Goal: Check status: Check status

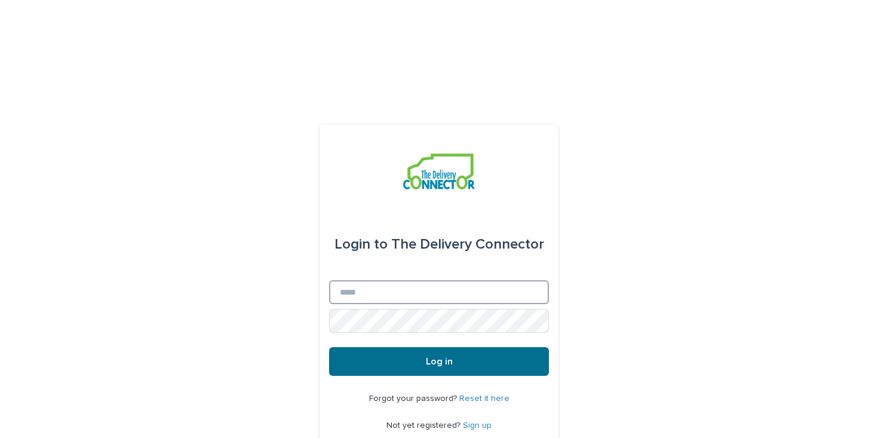
type input "**********"
click at [414, 347] on button "Log in" at bounding box center [439, 361] width 220 height 29
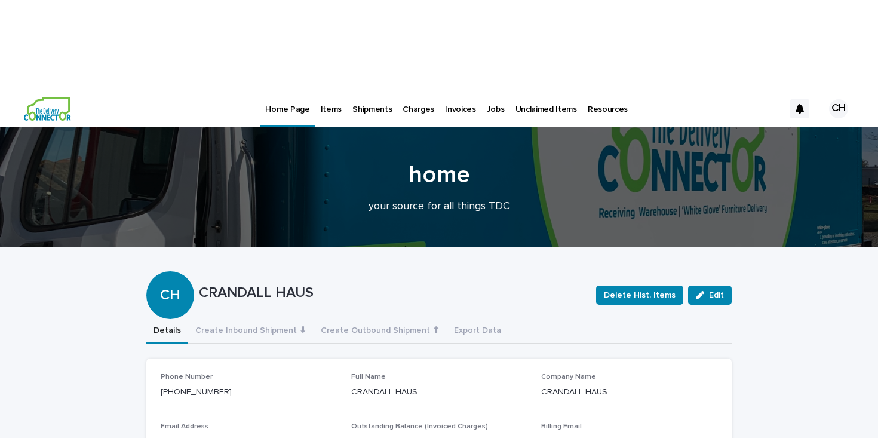
click at [487, 90] on p "Jobs" at bounding box center [496, 102] width 18 height 25
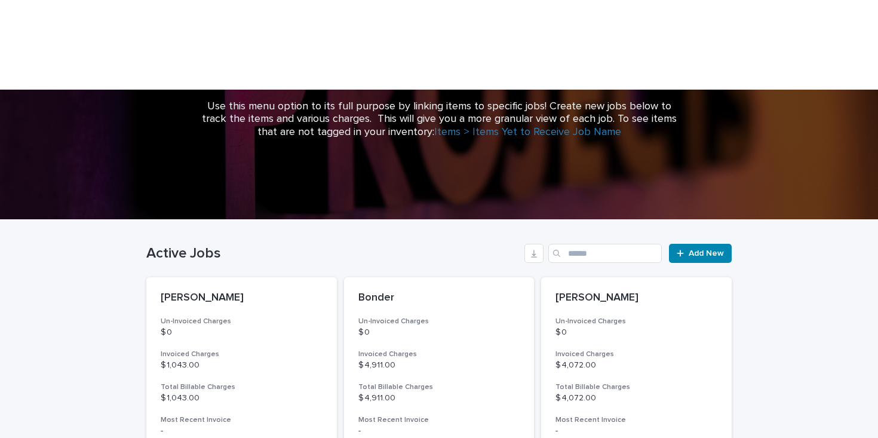
scroll to position [176, 0]
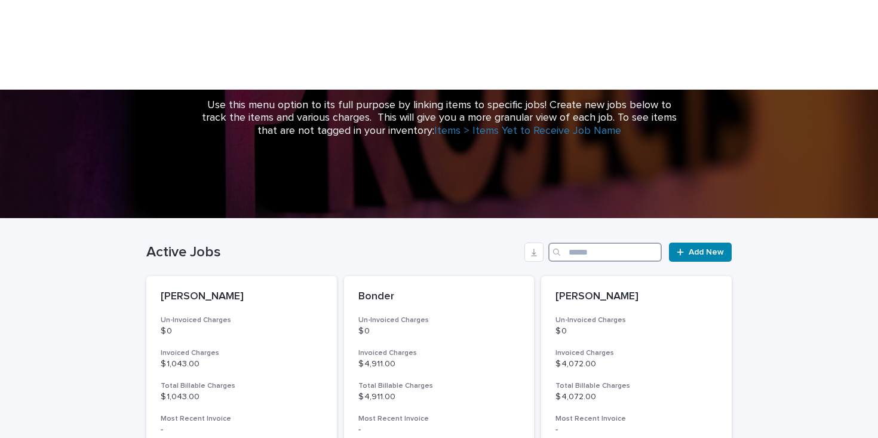
click at [582, 242] on input "Search" at bounding box center [604, 251] width 113 height 19
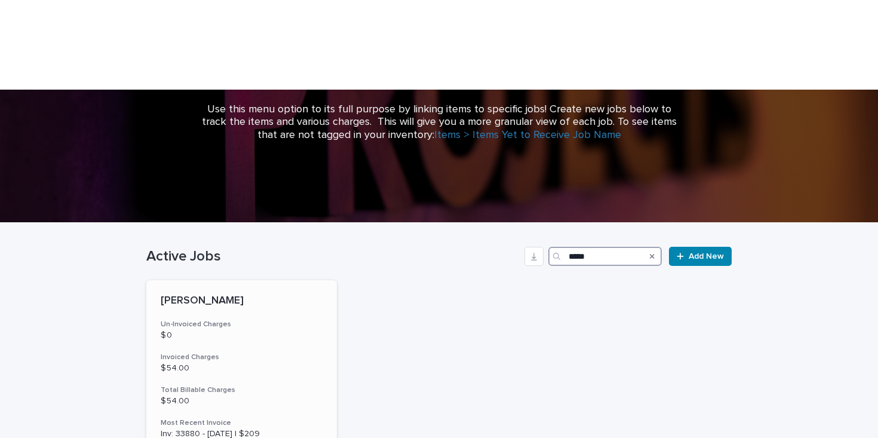
scroll to position [176, 0]
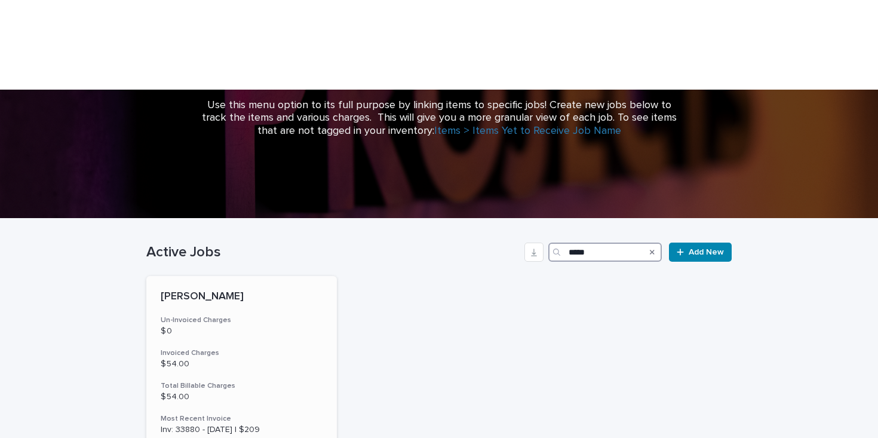
type input "*****"
click at [202, 290] on p "[PERSON_NAME]" at bounding box center [242, 296] width 162 height 13
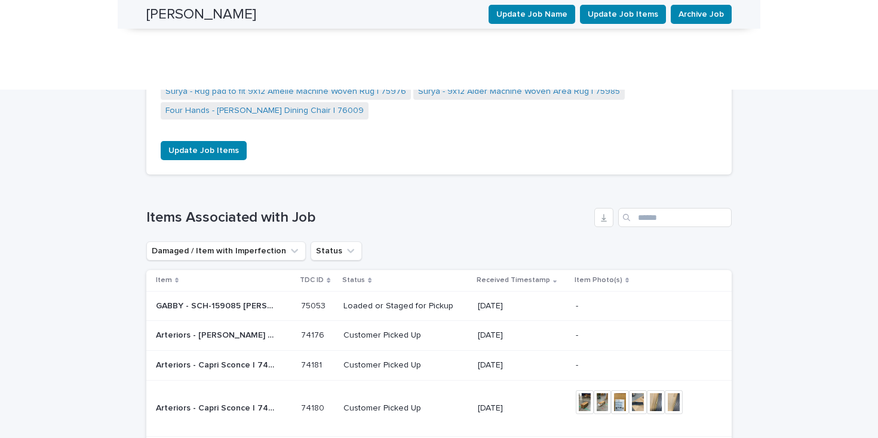
scroll to position [1203, 0]
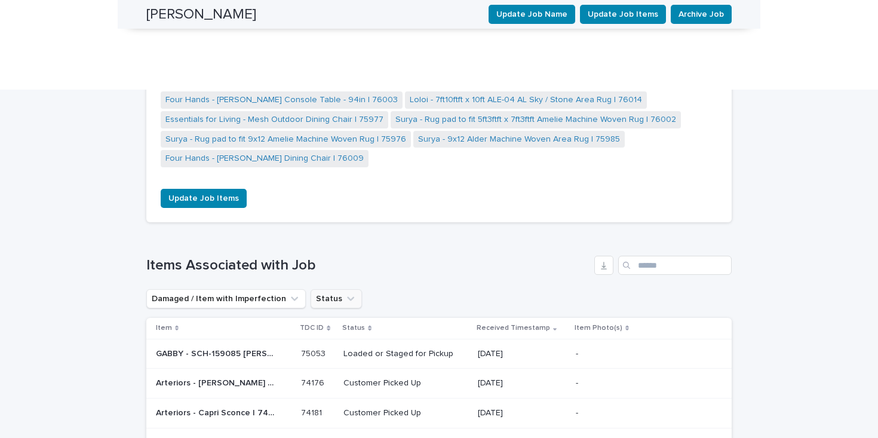
click at [333, 289] on button "Status" at bounding box center [336, 298] width 51 height 19
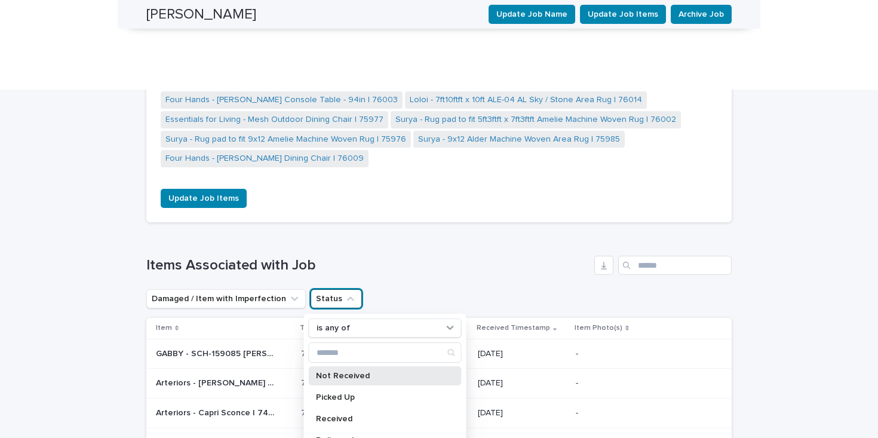
click at [348, 366] on div "Not Received" at bounding box center [385, 375] width 153 height 19
click at [805, 236] on div "Loading... Saving… Loading... Saving… [PERSON_NAME] Update Job Name Update Job …" at bounding box center [439, 394] width 878 height 2880
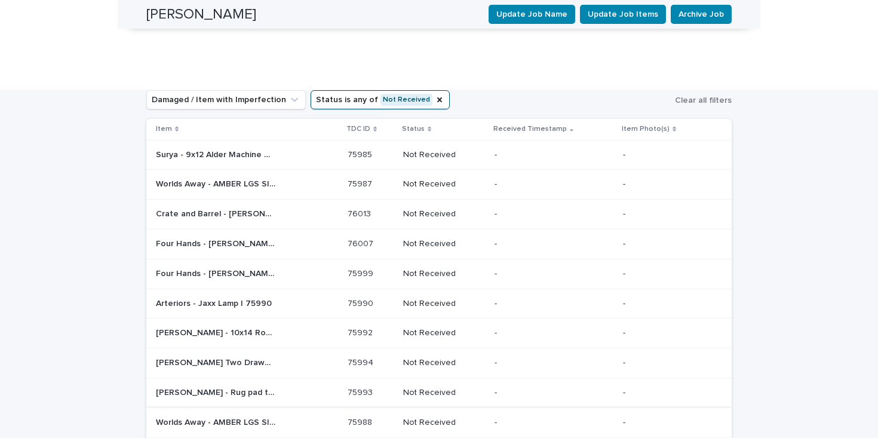
scroll to position [1404, 0]
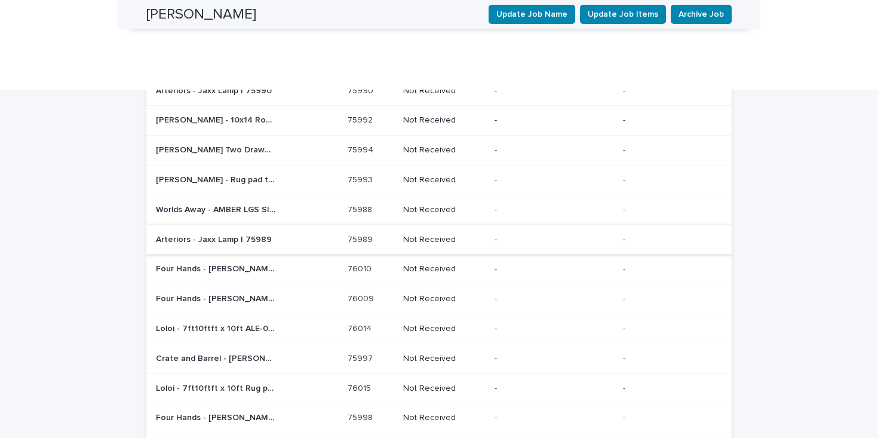
scroll to position [1617, 0]
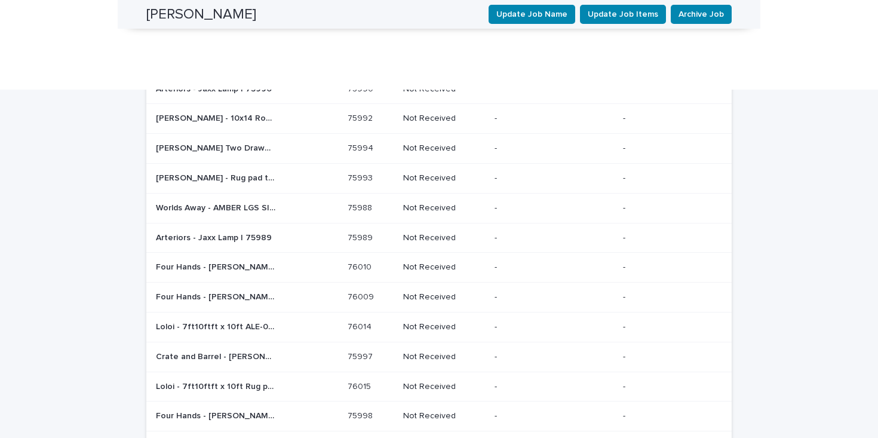
click at [244, 402] on div "30" at bounding box center [238, 407] width 44 height 14
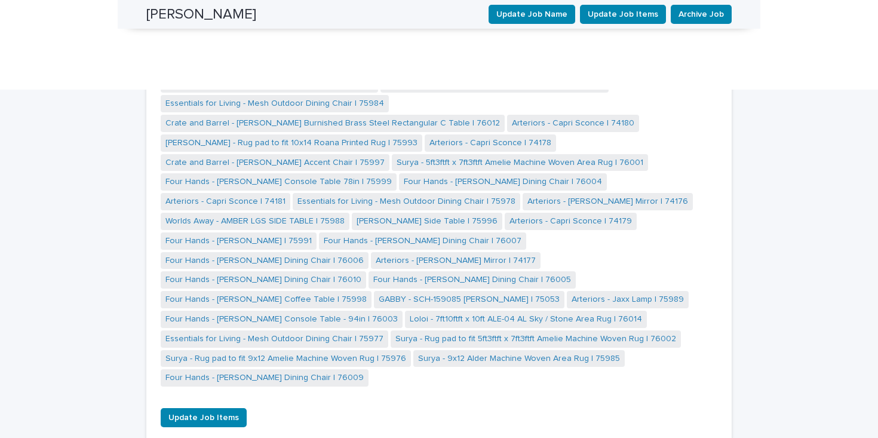
scroll to position [1009, 0]
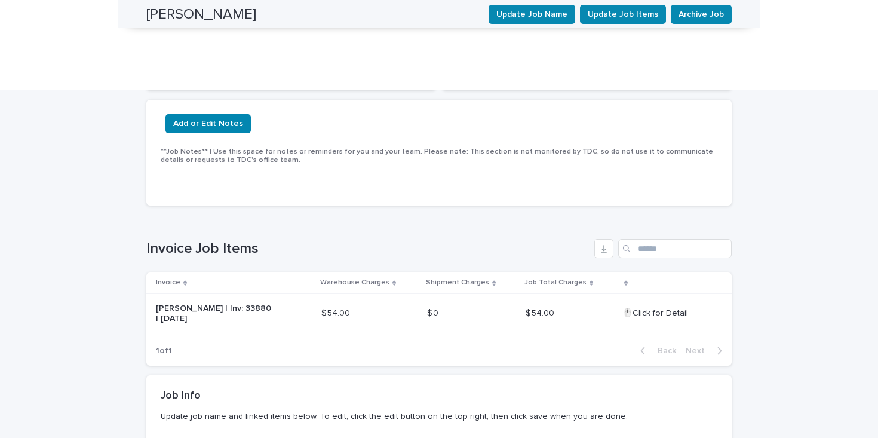
scroll to position [0, 0]
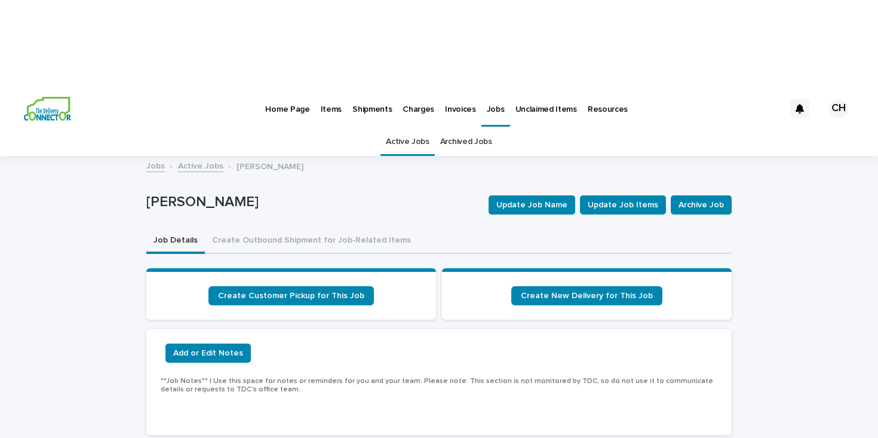
click at [41, 97] on img at bounding box center [47, 109] width 47 height 24
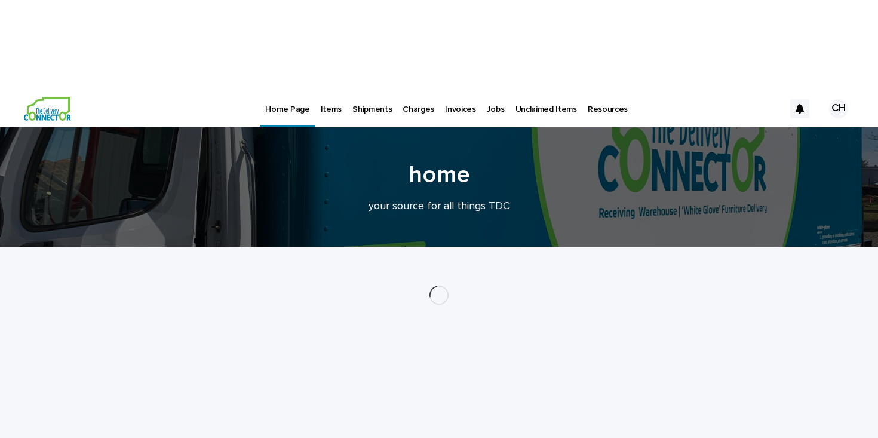
click at [336, 90] on p "Items" at bounding box center [331, 102] width 21 height 25
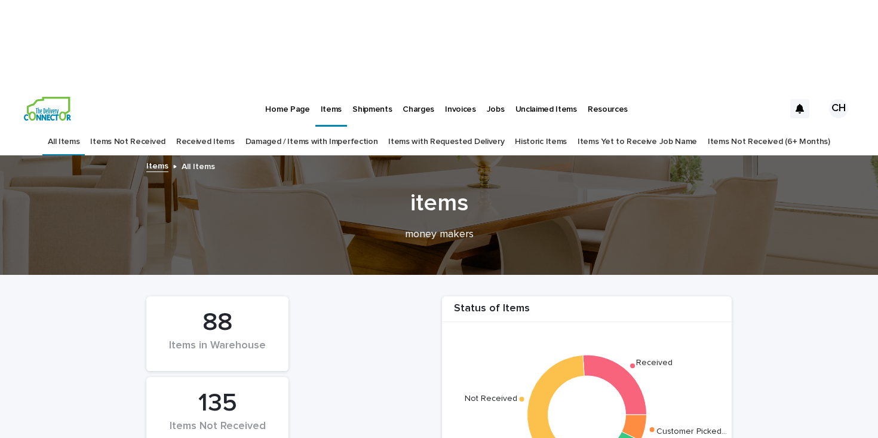
click at [292, 90] on link "Home Page" at bounding box center [287, 108] width 55 height 37
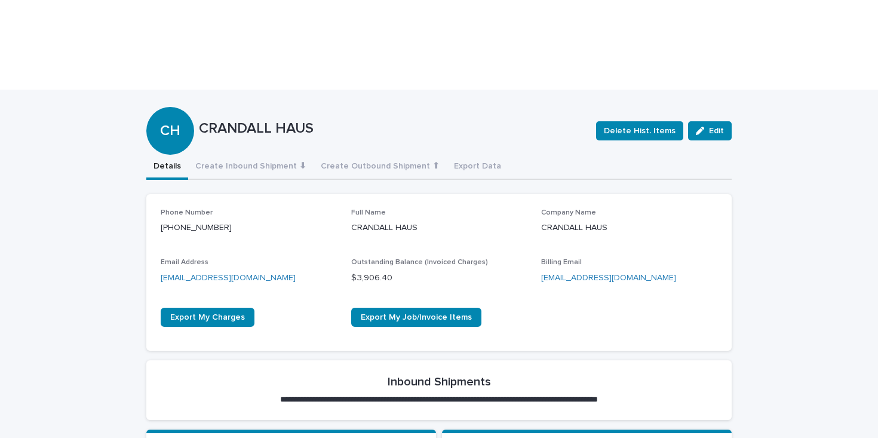
scroll to position [223, 0]
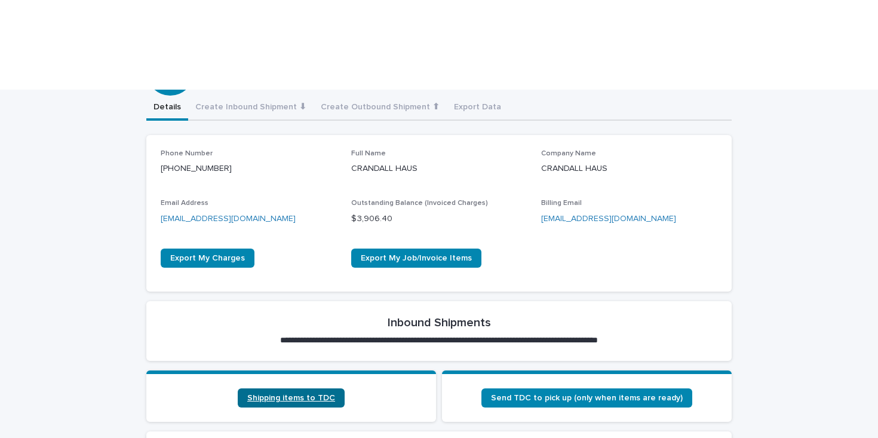
click at [268, 394] on span "Shipping items to TDC" at bounding box center [291, 398] width 88 height 8
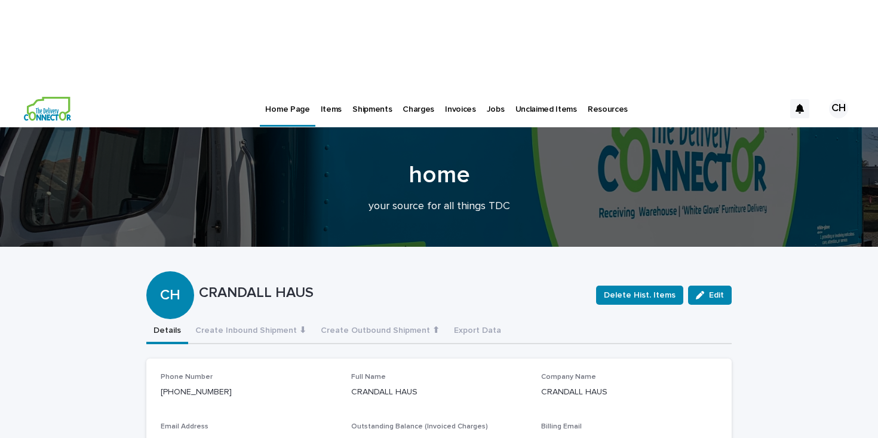
click at [487, 90] on p "Jobs" at bounding box center [496, 102] width 18 height 25
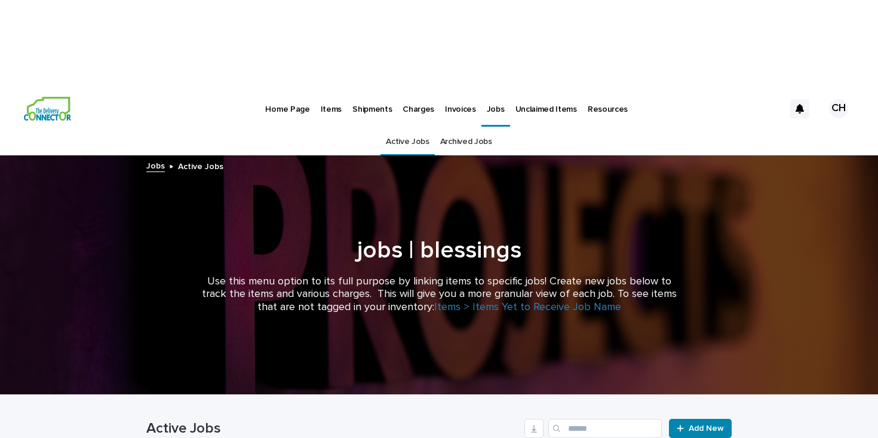
scroll to position [63, 0]
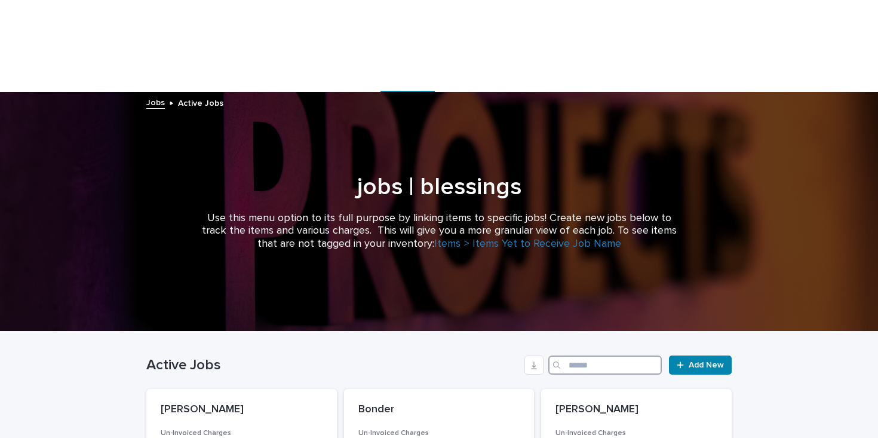
click at [591, 355] on input "Search" at bounding box center [604, 364] width 113 height 19
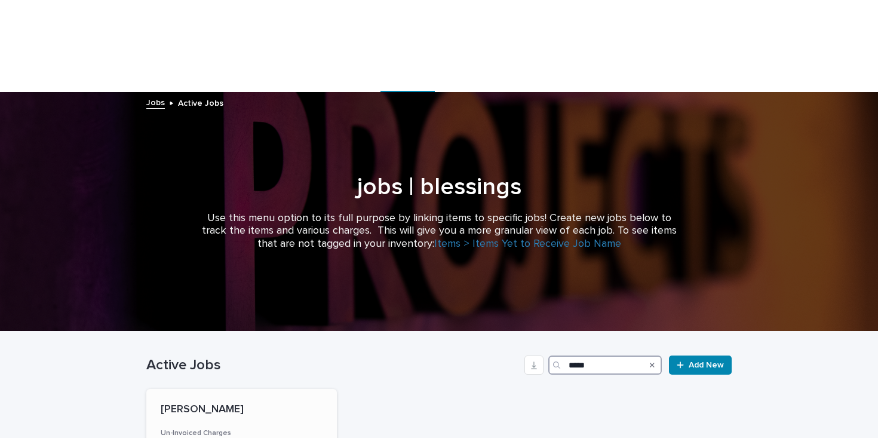
type input "*****"
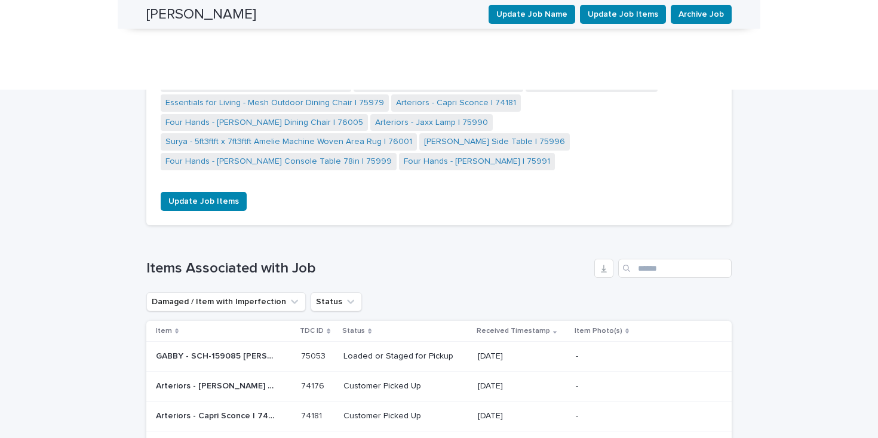
scroll to position [1260, 0]
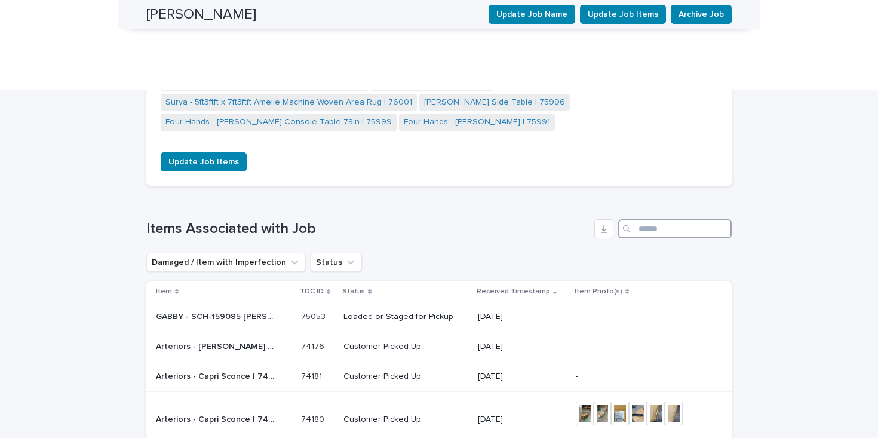
click at [675, 219] on input "Search" at bounding box center [674, 228] width 113 height 19
type input "*"
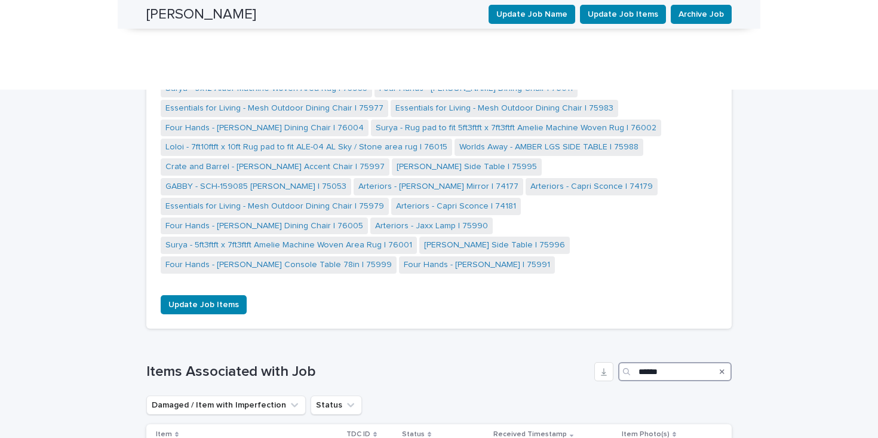
scroll to position [1086, 0]
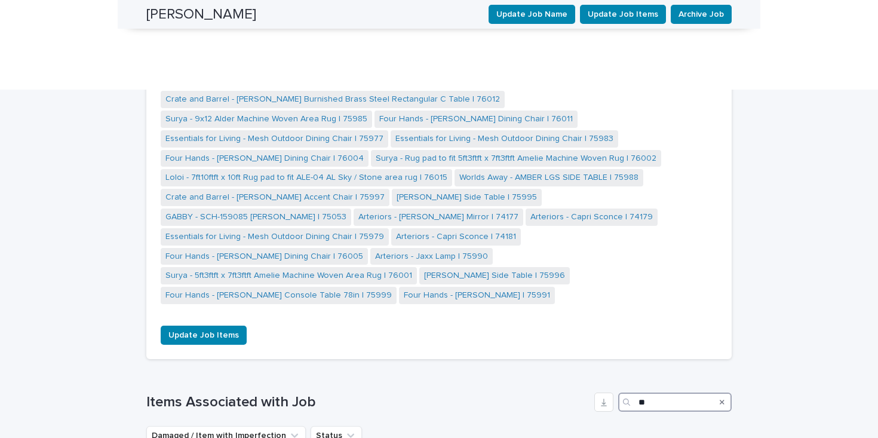
type input "*"
type input "****"
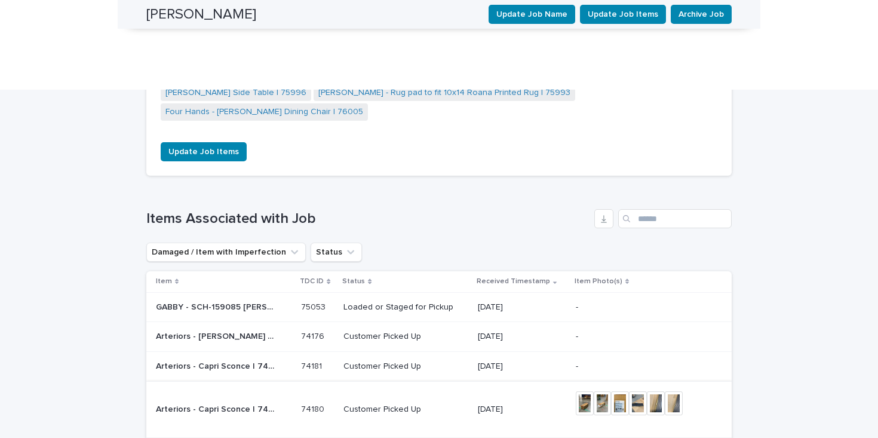
scroll to position [1269, 0]
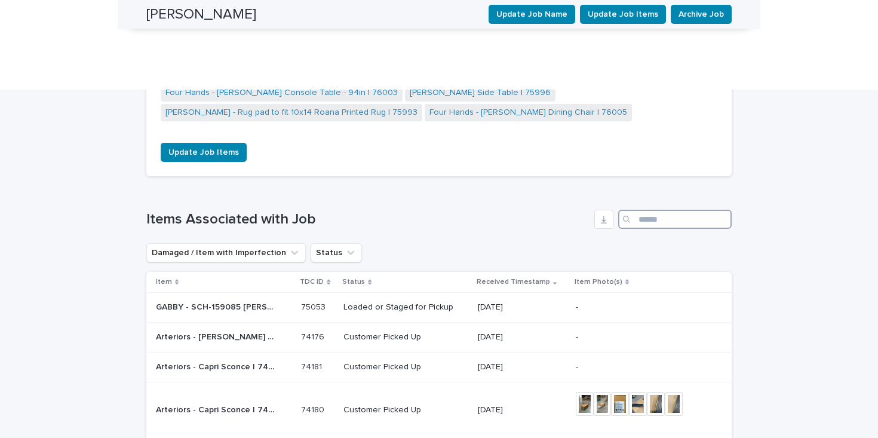
click at [660, 210] on input "Search" at bounding box center [674, 219] width 113 height 19
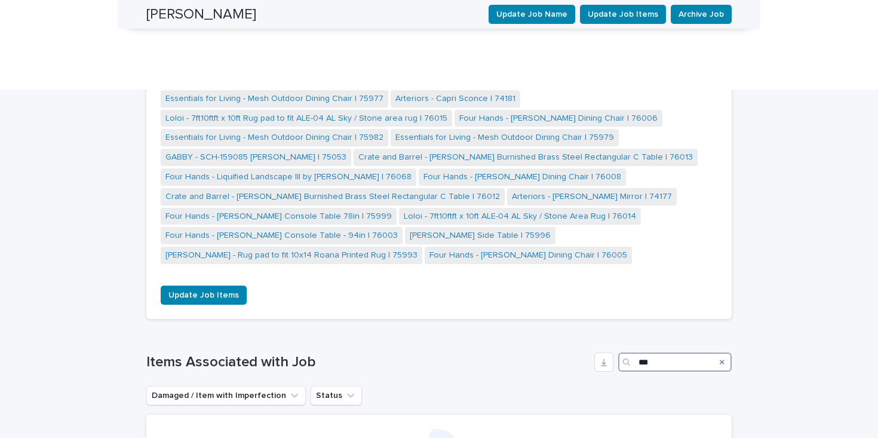
scroll to position [1139, 0]
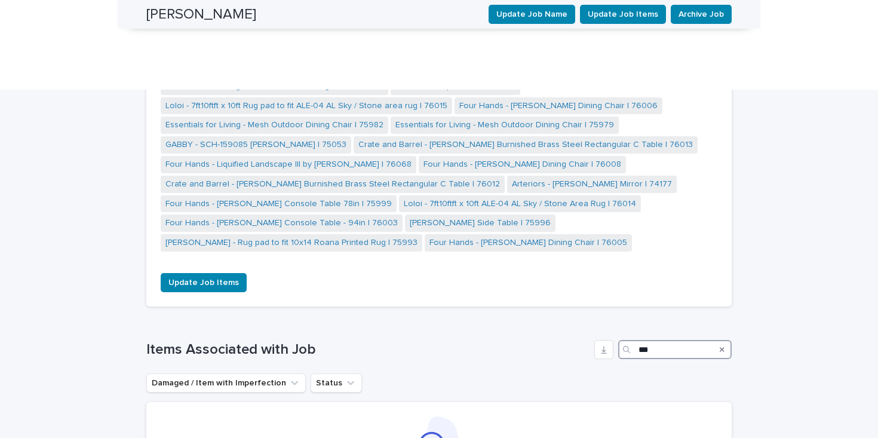
type input "***"
click at [721, 346] on icon "Search" at bounding box center [722, 349] width 5 height 7
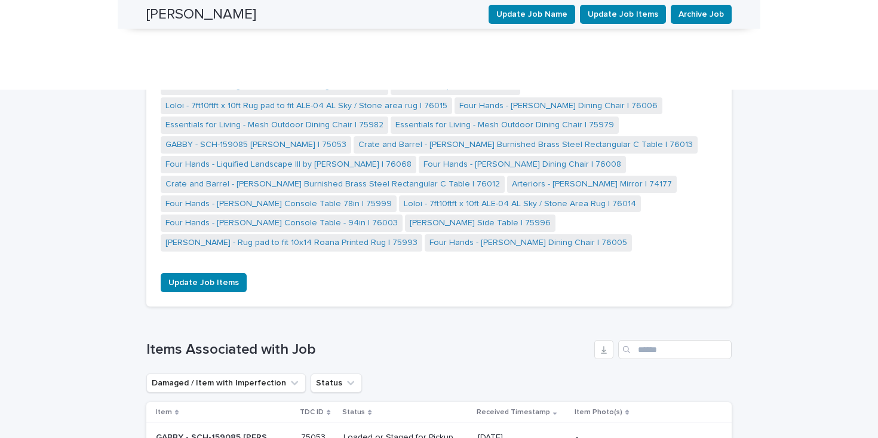
scroll to position [1269, 0]
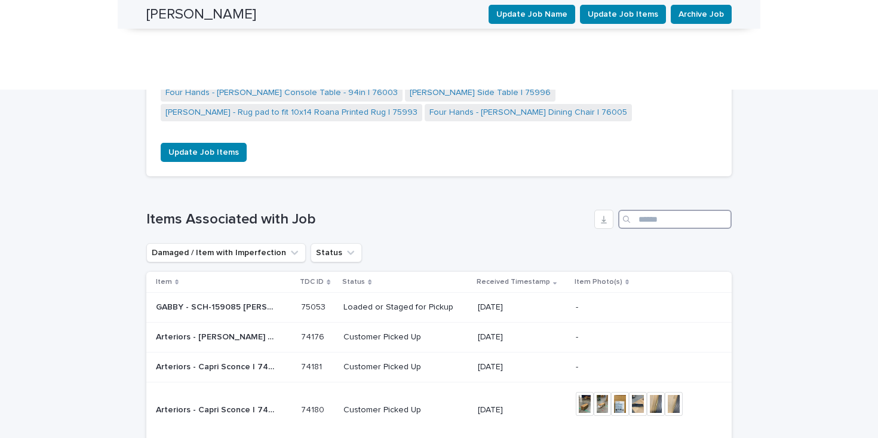
click at [671, 210] on input "Search" at bounding box center [674, 219] width 113 height 19
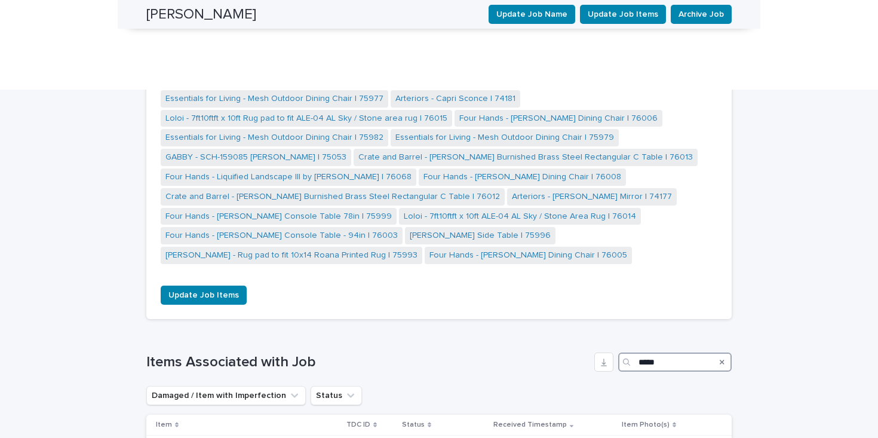
scroll to position [1111, 0]
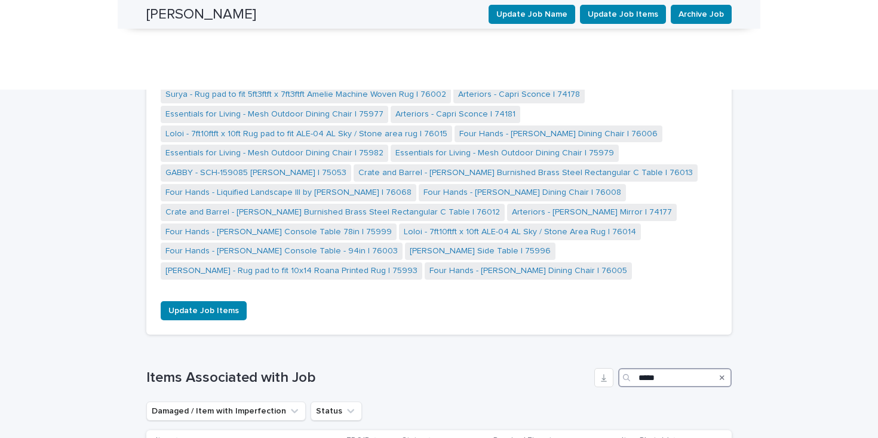
type input "*****"
